Goal: Task Accomplishment & Management: Manage account settings

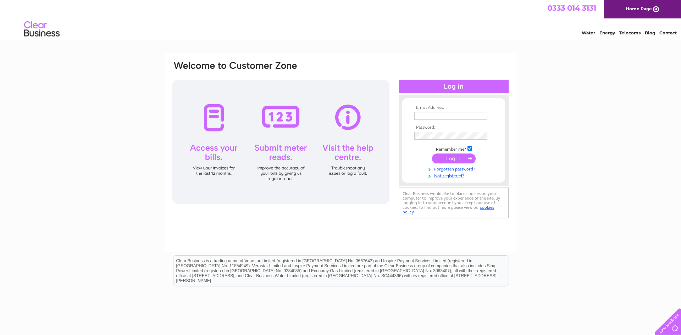
type input "[EMAIL_ADDRESS][DOMAIN_NAME]"
click at [457, 157] on input "submit" at bounding box center [454, 159] width 44 height 10
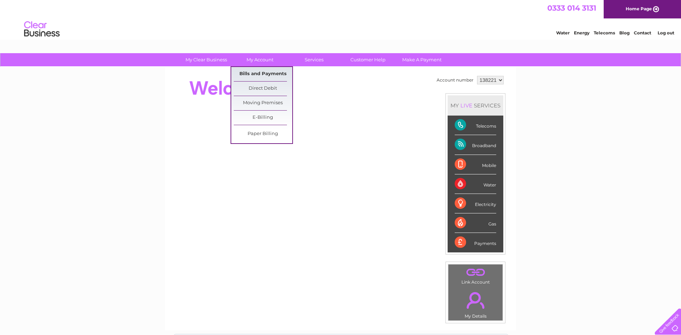
click at [264, 73] on link "Bills and Payments" at bounding box center [263, 74] width 59 height 14
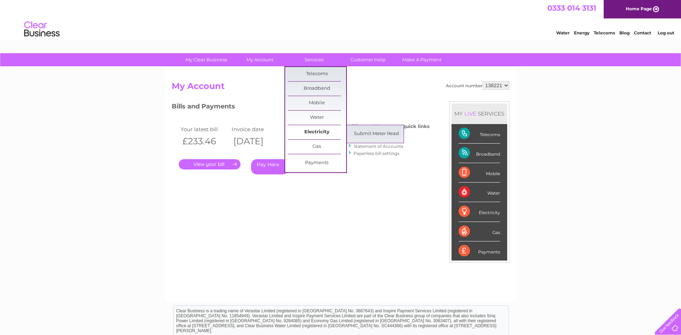
click at [316, 129] on link "Electricity" at bounding box center [317, 132] width 59 height 14
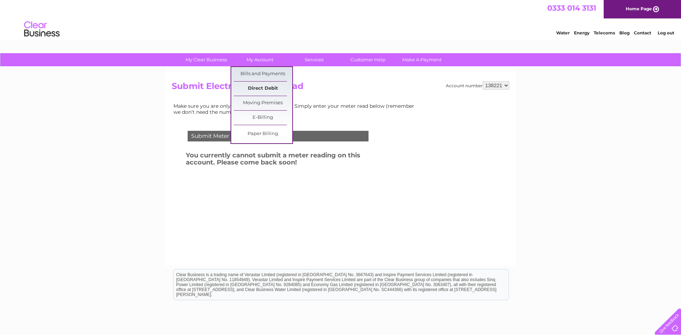
click at [264, 90] on link "Direct Debit" at bounding box center [263, 89] width 59 height 14
click at [263, 88] on link "Direct Debit" at bounding box center [263, 89] width 59 height 14
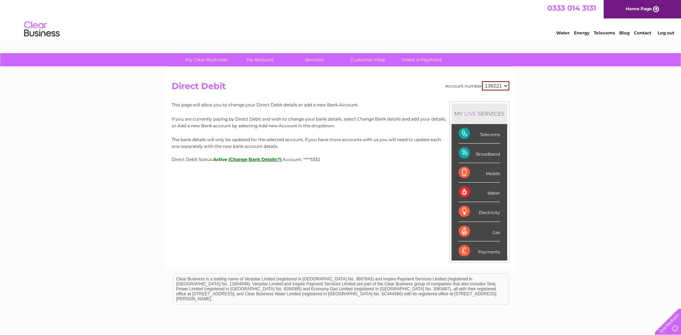
click at [462, 209] on div "Electricity" at bounding box center [480, 212] width 42 height 20
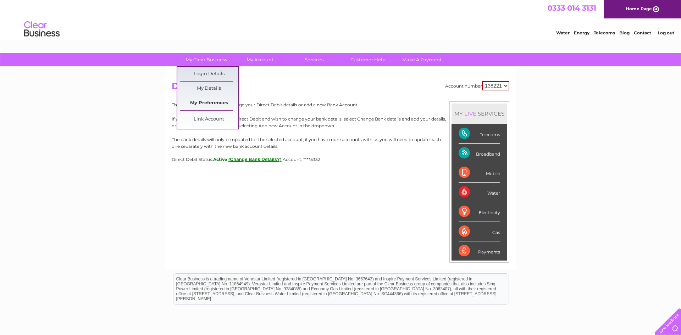
click at [208, 100] on link "My Preferences" at bounding box center [209, 103] width 59 height 14
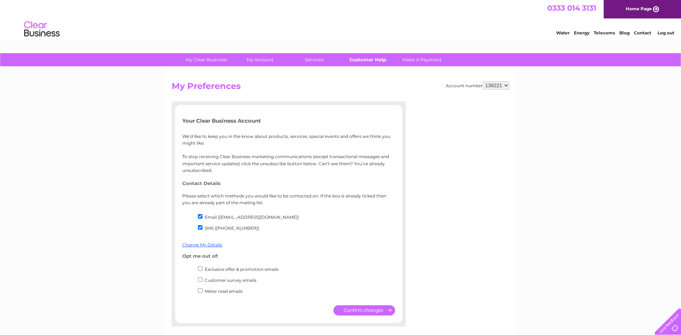
click at [370, 61] on link "Customer Help" at bounding box center [368, 59] width 59 height 13
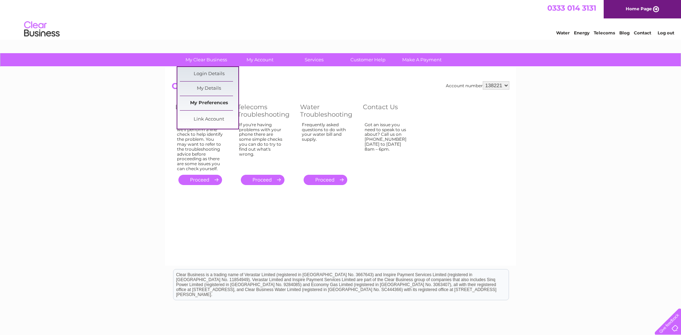
click at [210, 102] on link "My Preferences" at bounding box center [209, 103] width 59 height 14
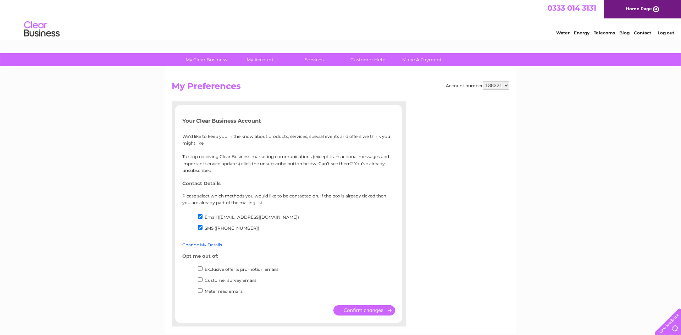
click at [377, 309] on input "submit" at bounding box center [364, 310] width 62 height 10
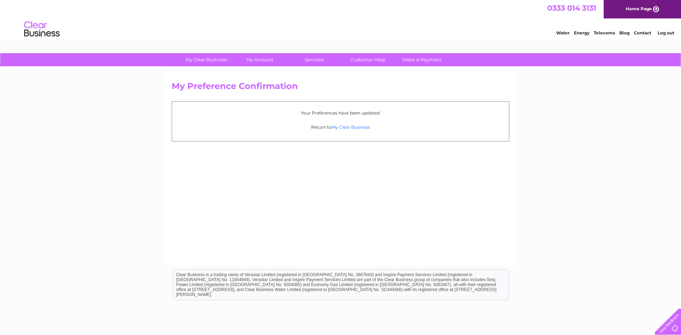
click at [351, 127] on link "My Clear Business" at bounding box center [351, 127] width 38 height 5
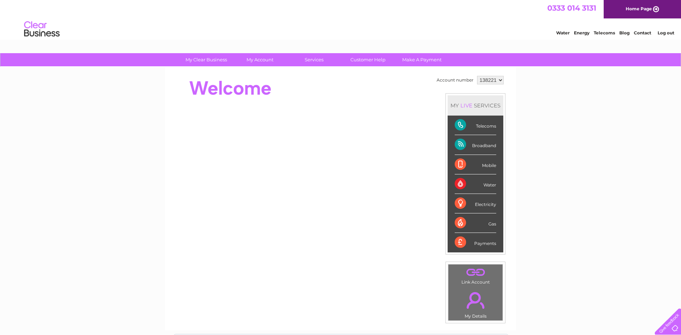
drag, startPoint x: 460, startPoint y: 164, endPoint x: 515, endPoint y: 182, distance: 58.2
click at [505, 181] on div "Account number 138221 MY LIVE SERVICES Telecoms Broadband Mobile Water Electric…" at bounding box center [472, 198] width 74 height 249
click at [457, 204] on div "Electricity" at bounding box center [476, 204] width 42 height 20
click at [456, 205] on div "Electricity" at bounding box center [476, 204] width 42 height 20
click at [482, 204] on div "Electricity" at bounding box center [476, 204] width 42 height 20
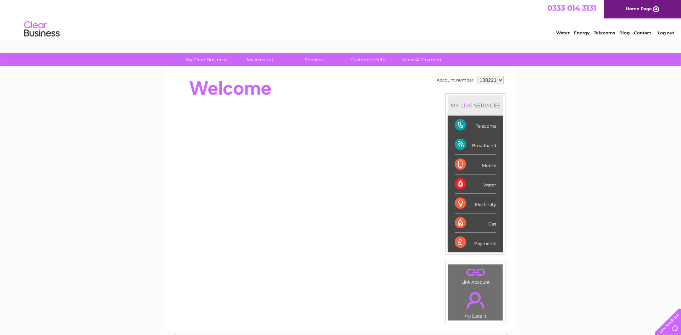
click at [459, 202] on div "Electricity" at bounding box center [476, 204] width 42 height 20
click at [366, 58] on link "Customer Help" at bounding box center [368, 59] width 59 height 13
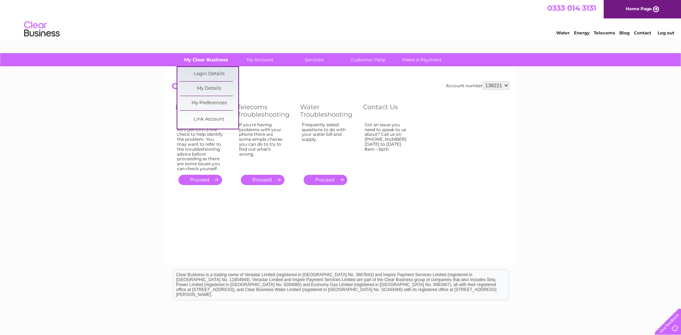
click at [220, 59] on link "My Clear Business" at bounding box center [206, 59] width 59 height 13
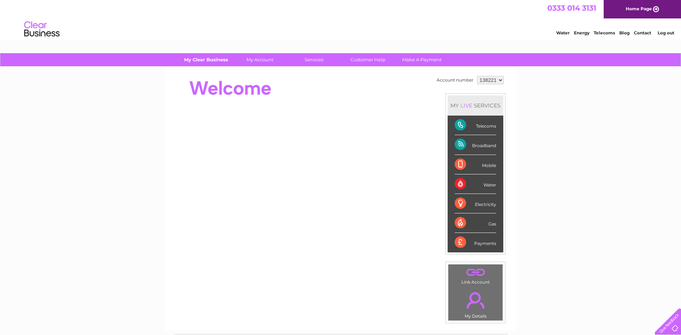
click at [218, 59] on link "My Clear Business" at bounding box center [206, 59] width 59 height 13
